Goal: Check status: Check status

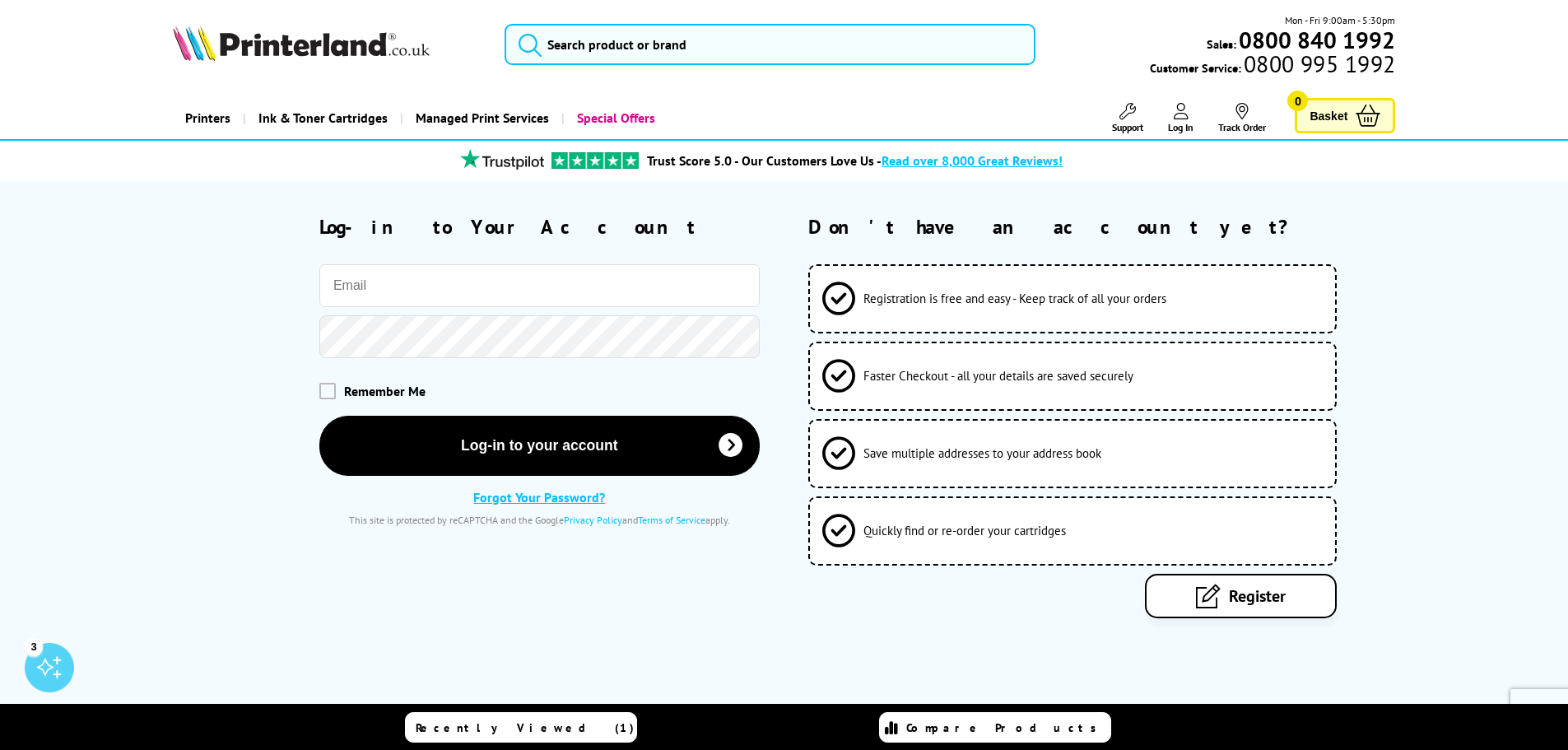
click at [606, 289] on input "email" at bounding box center [539, 286] width 441 height 43
type input "[PERSON_NAME][EMAIL_ADDRESS][DOMAIN_NAME]"
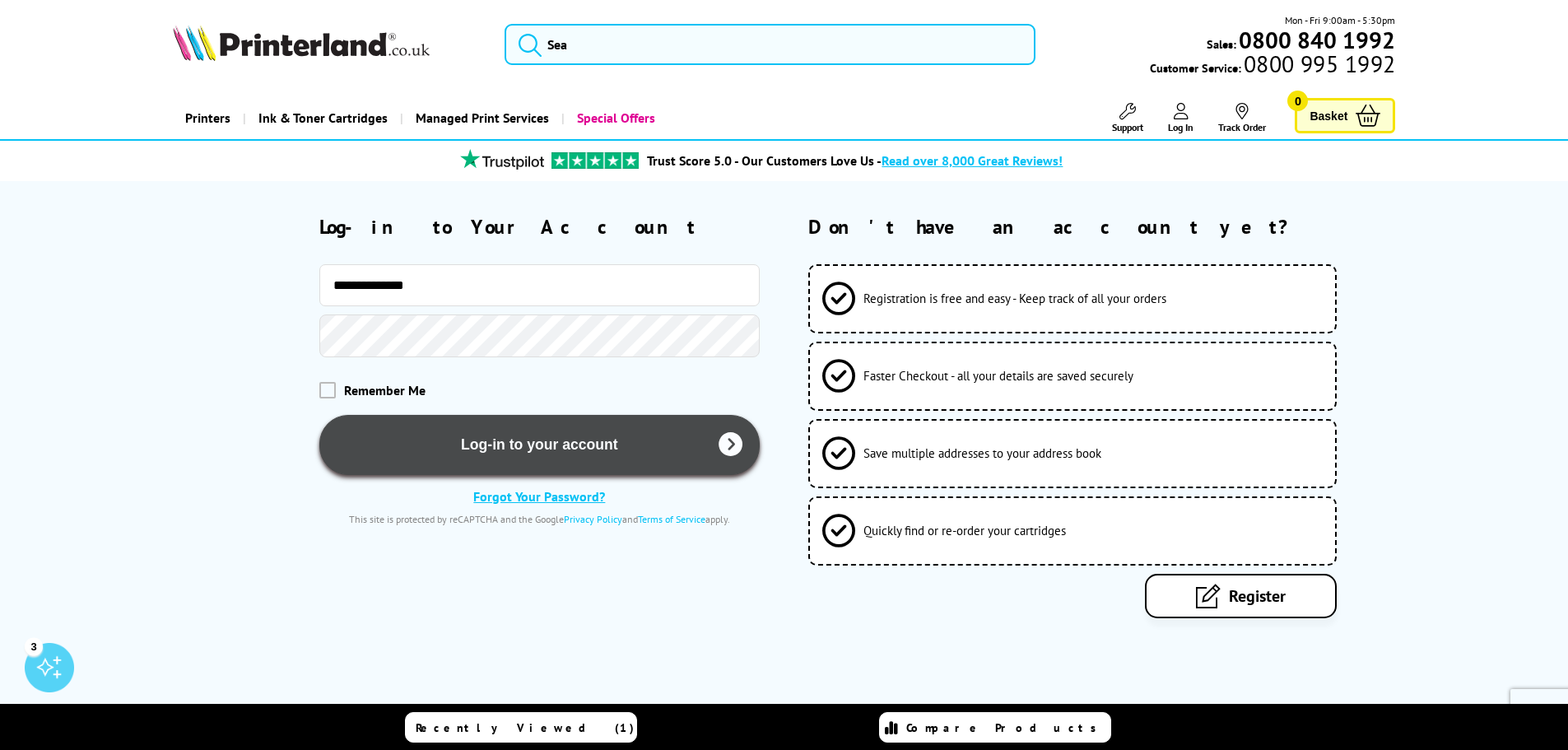
click at [513, 468] on button "Log-in to your account" at bounding box center [539, 445] width 441 height 60
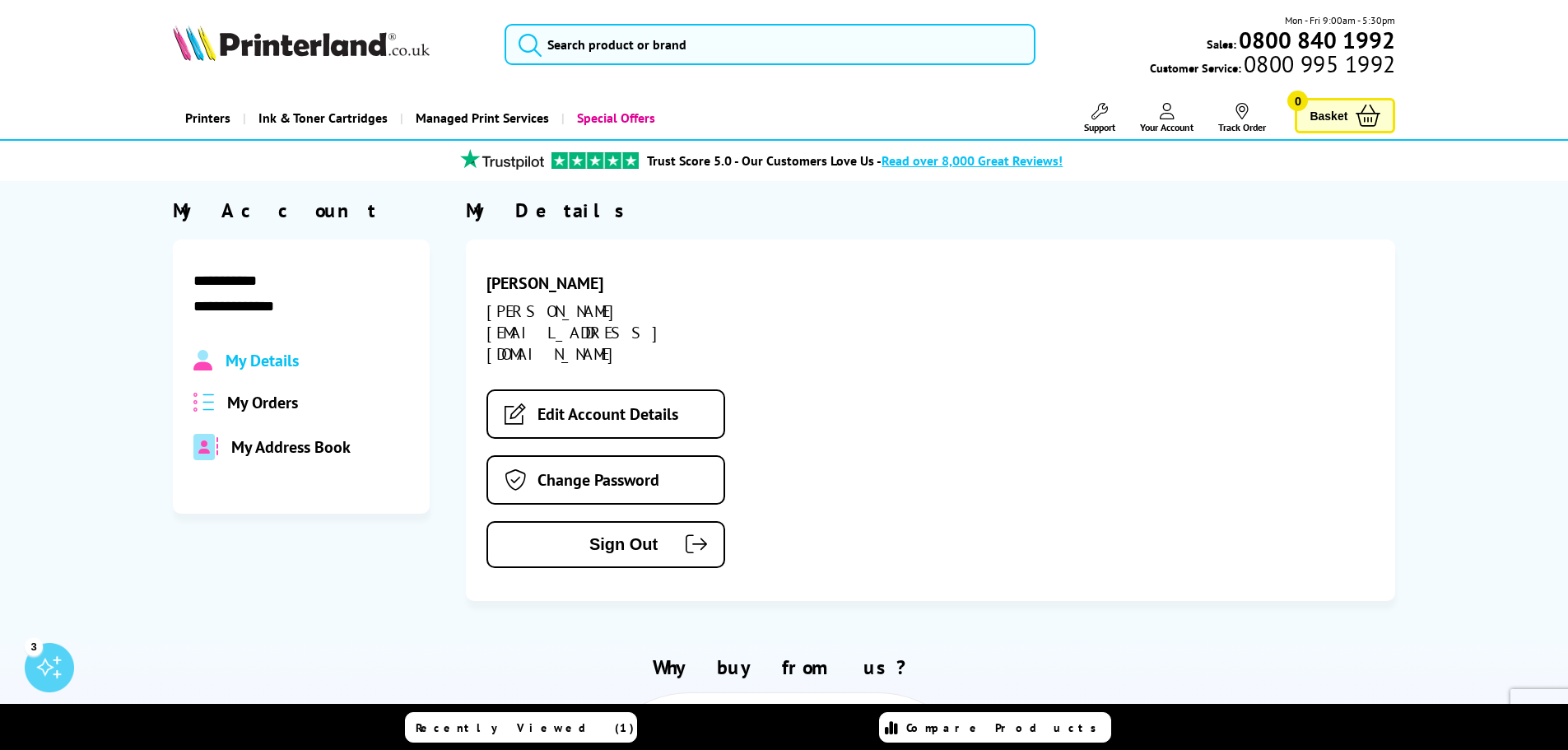
click at [222, 401] on div "My Orders" at bounding box center [301, 402] width 216 height 21
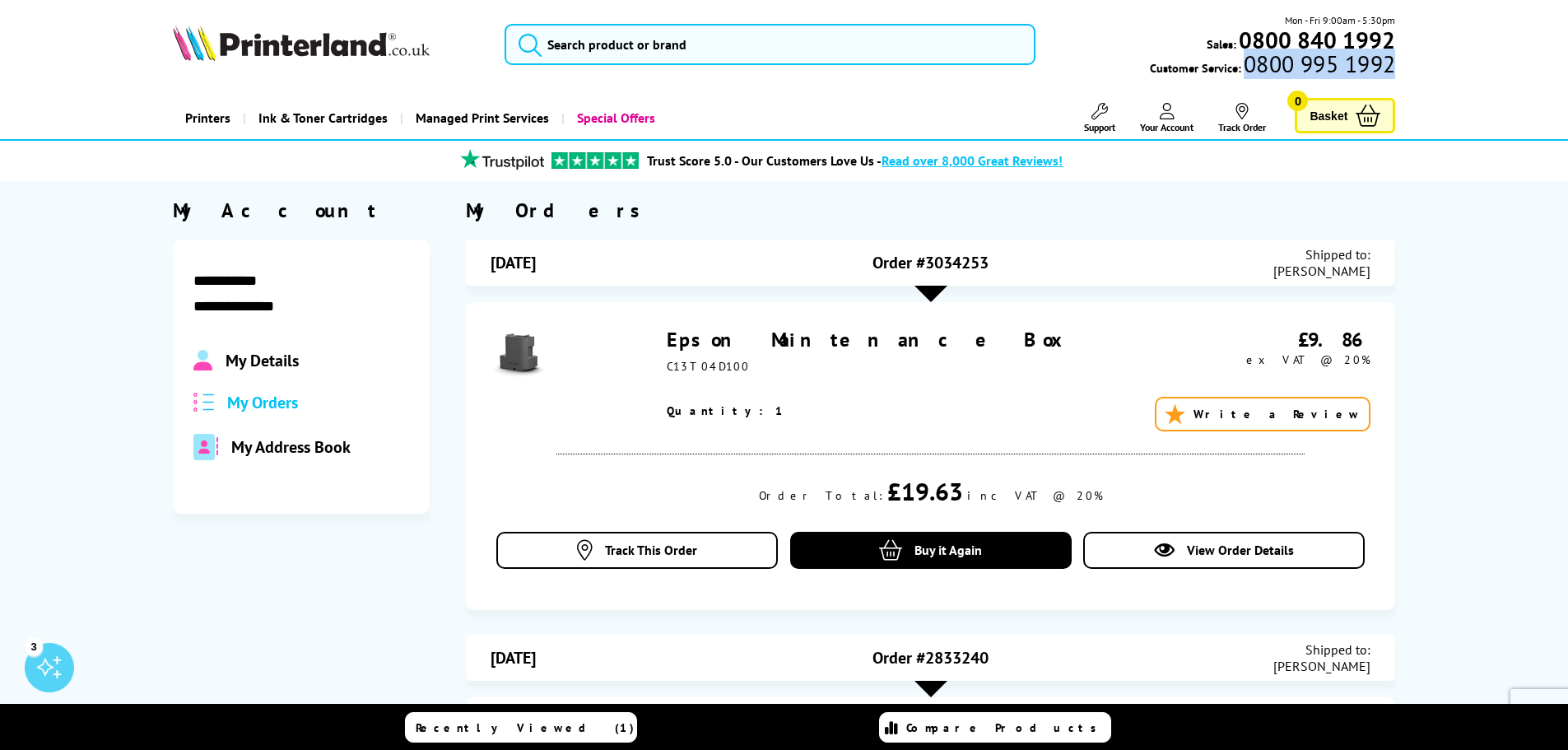
drag, startPoint x: 1408, startPoint y: 69, endPoint x: 1393, endPoint y: 62, distance: 16.6
click at [1393, 62] on div "Mon - Fri 9:00am - 5:30pm Sales: 0800 840 1992 Customer Service: 0800 995 1992" at bounding box center [784, 48] width 1317 height 72
copy span "0800 995 1992"
click at [1284, 543] on span "View Order Details" at bounding box center [1241, 549] width 107 height 16
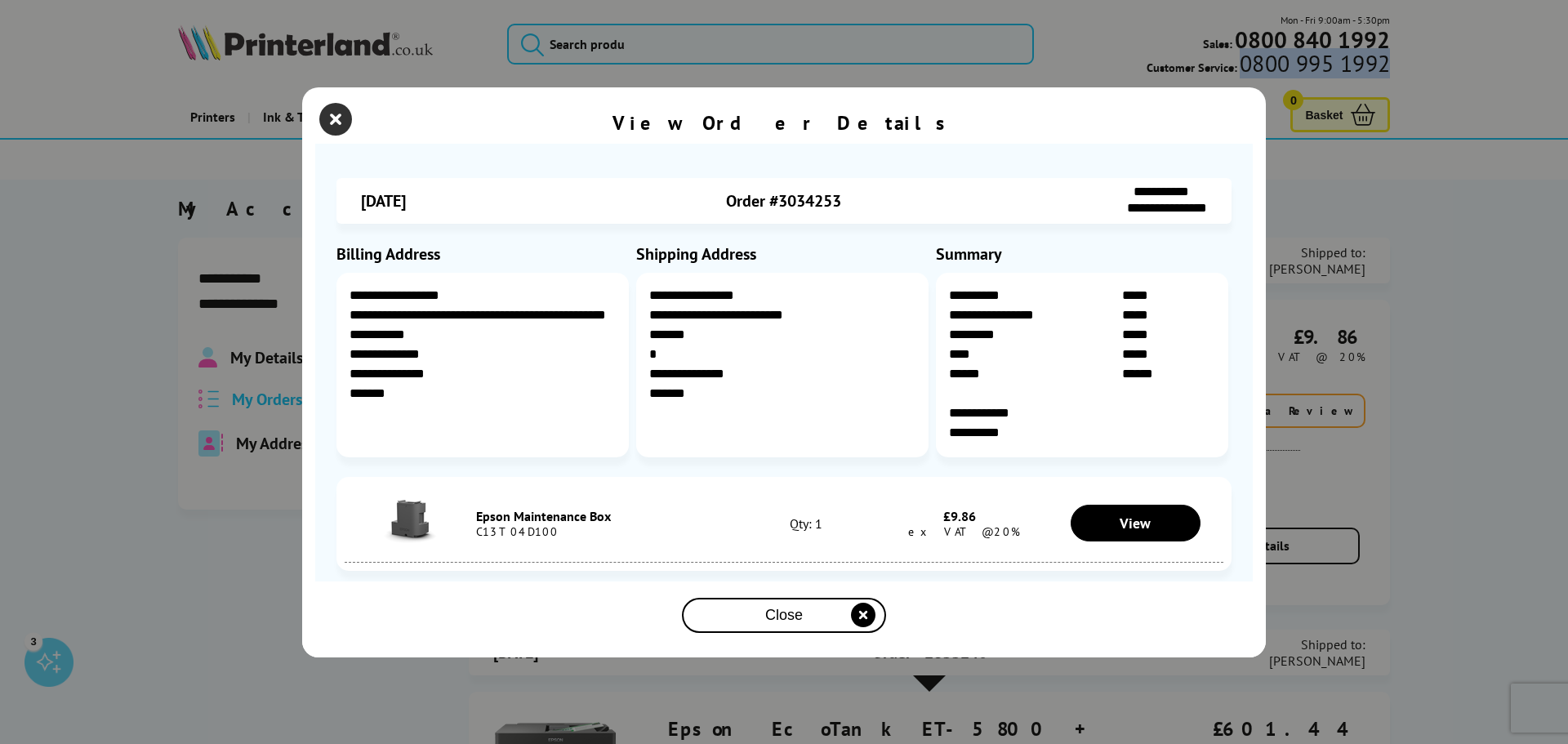
click at [329, 116] on icon "close modal" at bounding box center [336, 119] width 33 height 33
